Goal: Transaction & Acquisition: Book appointment/travel/reservation

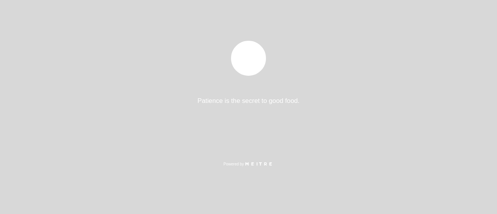
select select "pt"
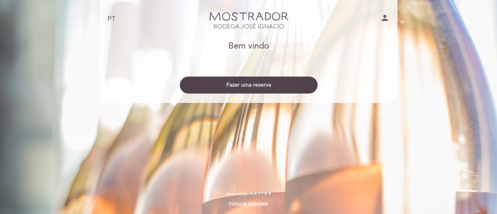
click at [269, 82] on button "Fazer uma reserva" at bounding box center [249, 85] width 138 height 17
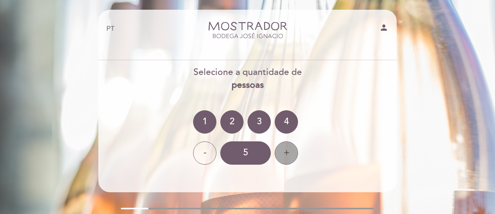
click at [283, 150] on div "+" at bounding box center [286, 152] width 23 height 23
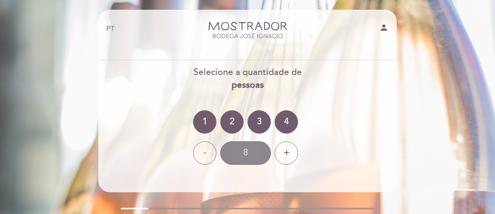
click at [251, 150] on div "8" at bounding box center [245, 152] width 50 height 23
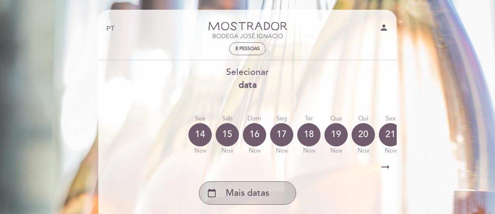
click at [268, 192] on span "Mais datas" at bounding box center [248, 193] width 44 height 13
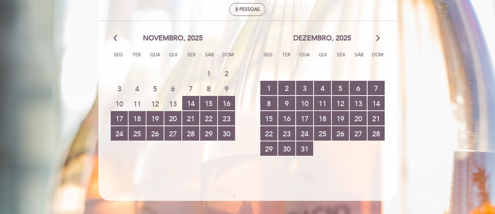
scroll to position [42, 0]
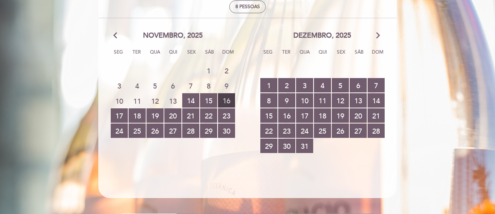
click at [229, 101] on span "16 RESERVAS DISPONÍVEIS" at bounding box center [226, 100] width 17 height 14
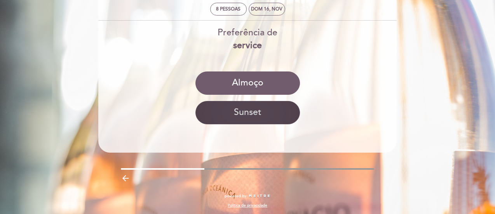
scroll to position [42, 0]
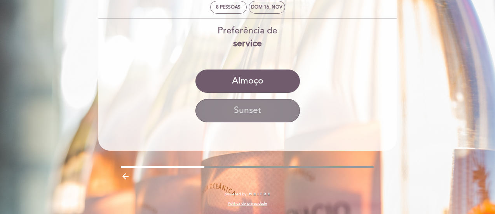
click at [267, 111] on button "Sunset" at bounding box center [247, 110] width 104 height 23
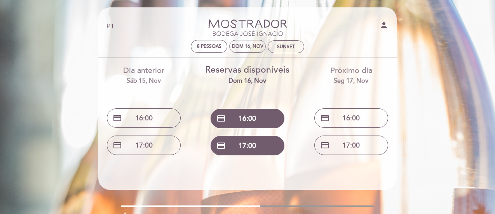
scroll to position [0, 0]
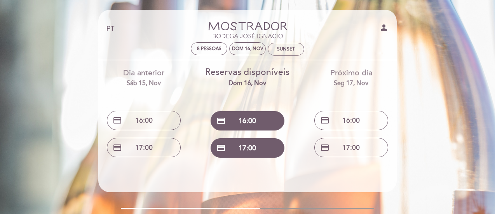
click at [279, 89] on div "Reservas disponíveis Dom 16, nov credit_card 16:00 credit_card 17:00" at bounding box center [248, 110] width 104 height 101
click at [145, 151] on button "credit_card 17:00" at bounding box center [144, 147] width 74 height 19
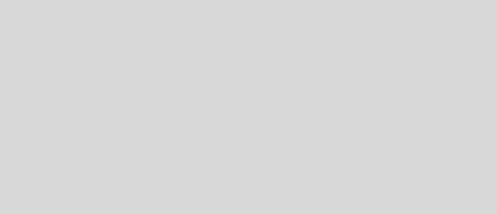
select select "pt"
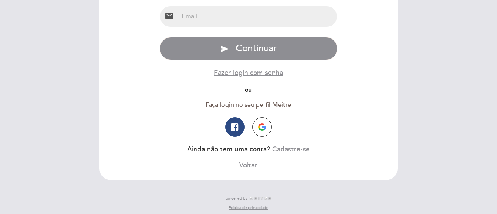
scroll to position [87, 0]
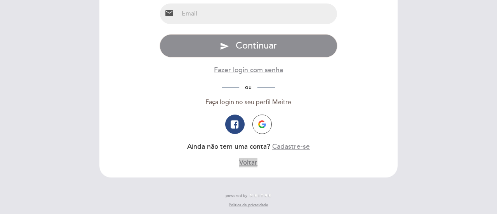
click at [252, 164] on button "Voltar" at bounding box center [248, 163] width 18 height 10
